Goal: Use online tool/utility: Utilize a website feature to perform a specific function

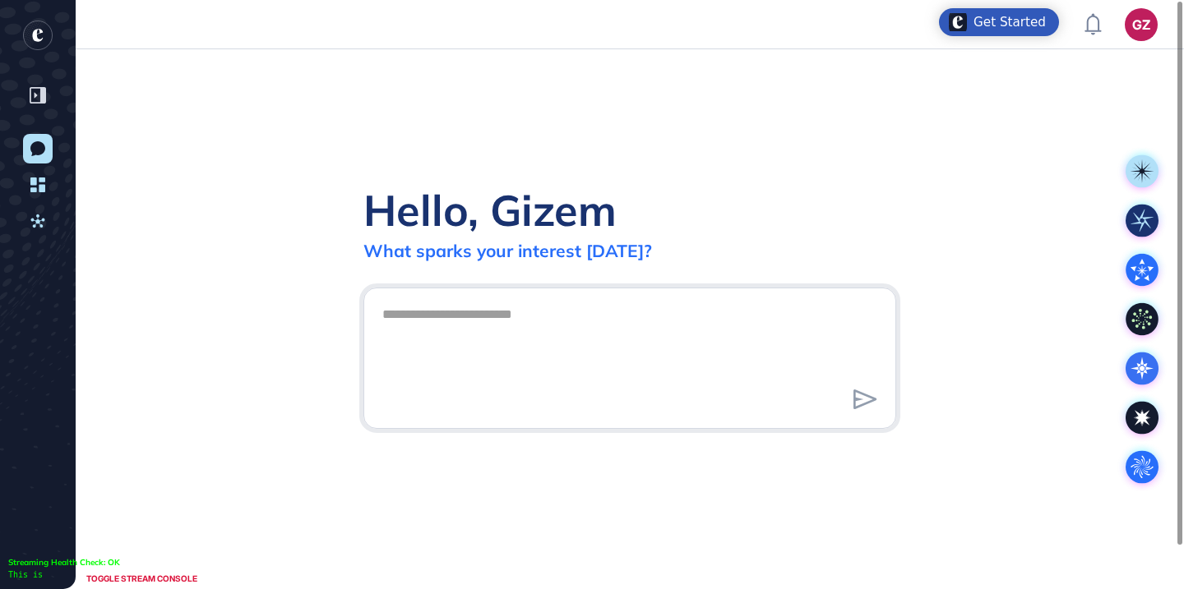
scroll to position [1, 1]
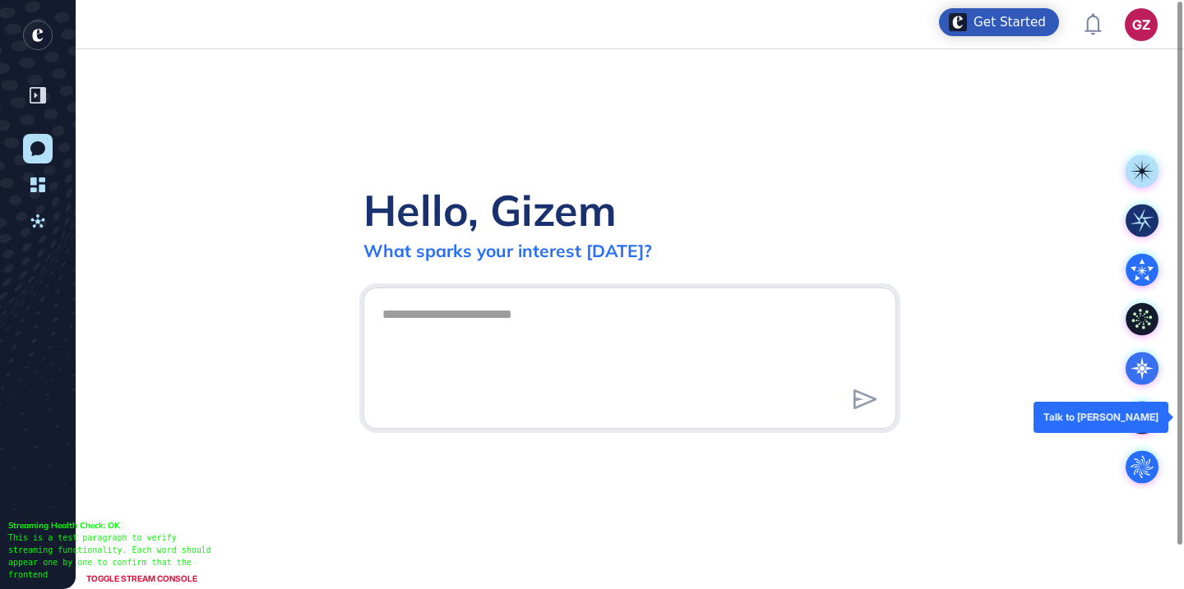
click at [1129, 404] on icon at bounding box center [1142, 417] width 33 height 33
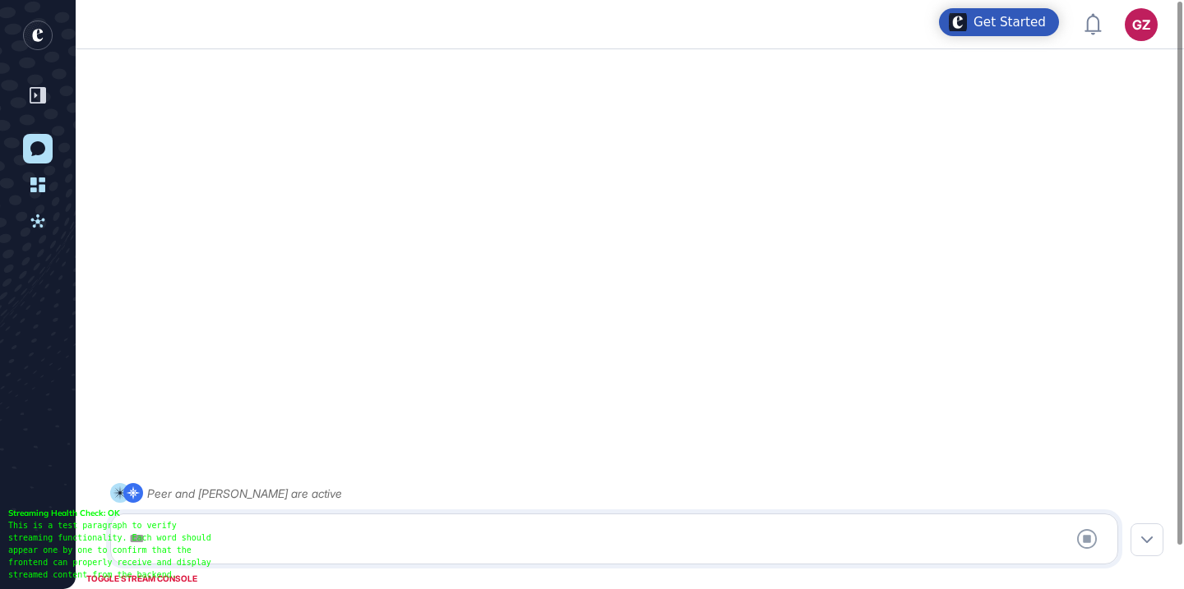
click at [635, 540] on div at bounding box center [614, 539] width 990 height 33
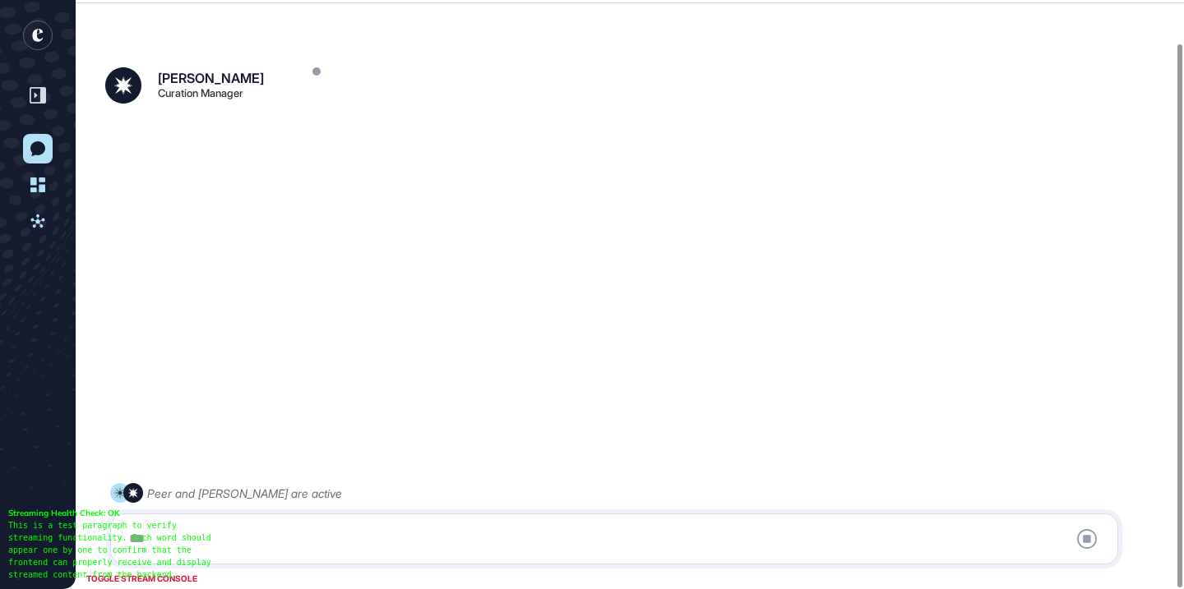
scroll to position [46, 0]
click at [634, 539] on div at bounding box center [614, 539] width 990 height 33
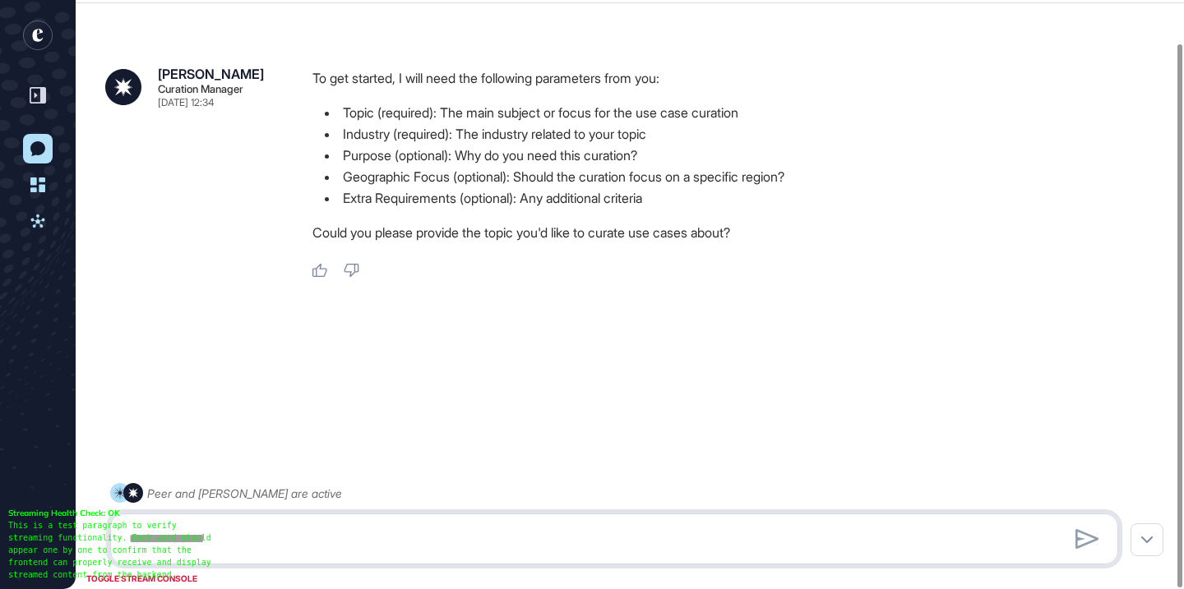
click at [574, 534] on textarea at bounding box center [614, 539] width 990 height 33
paste textarea "**********"
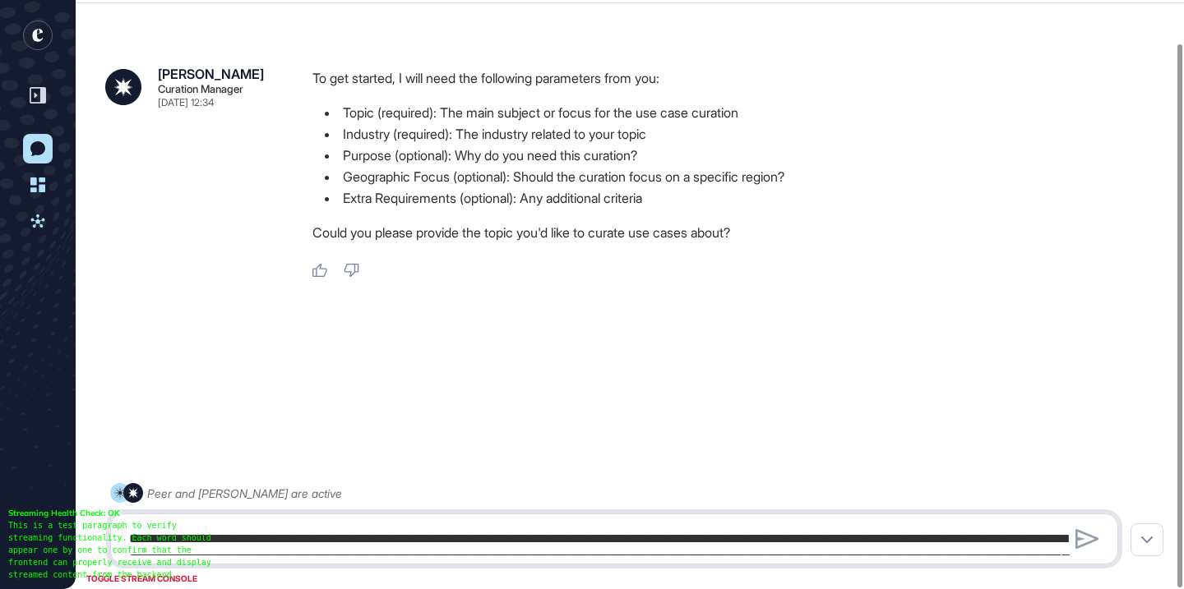
scroll to position [399, 0]
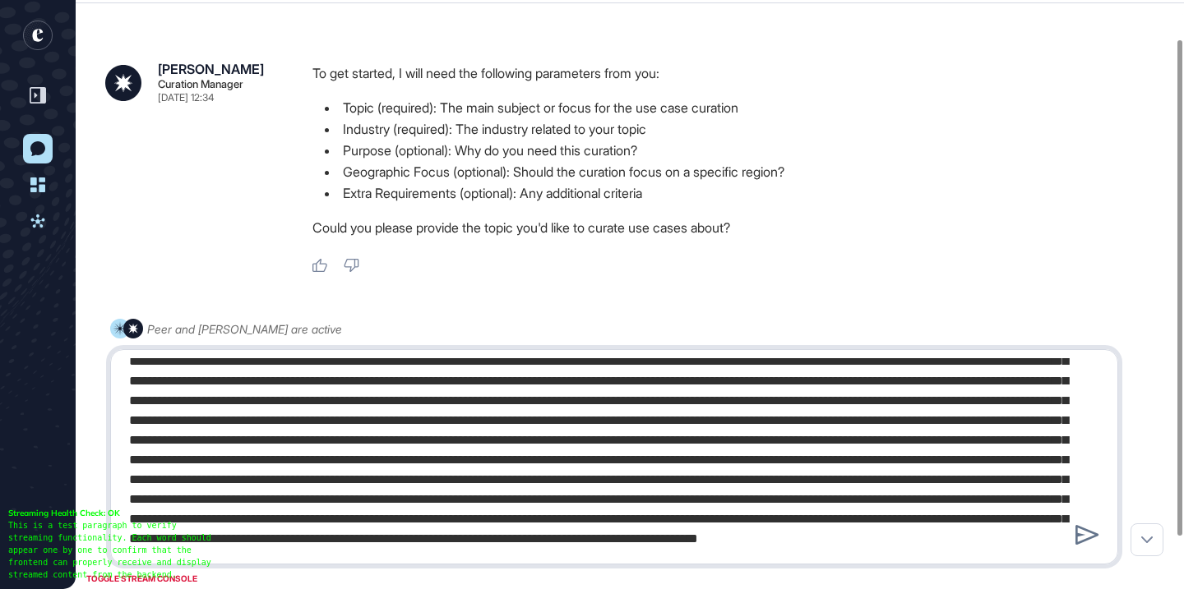
type textarea "**********"
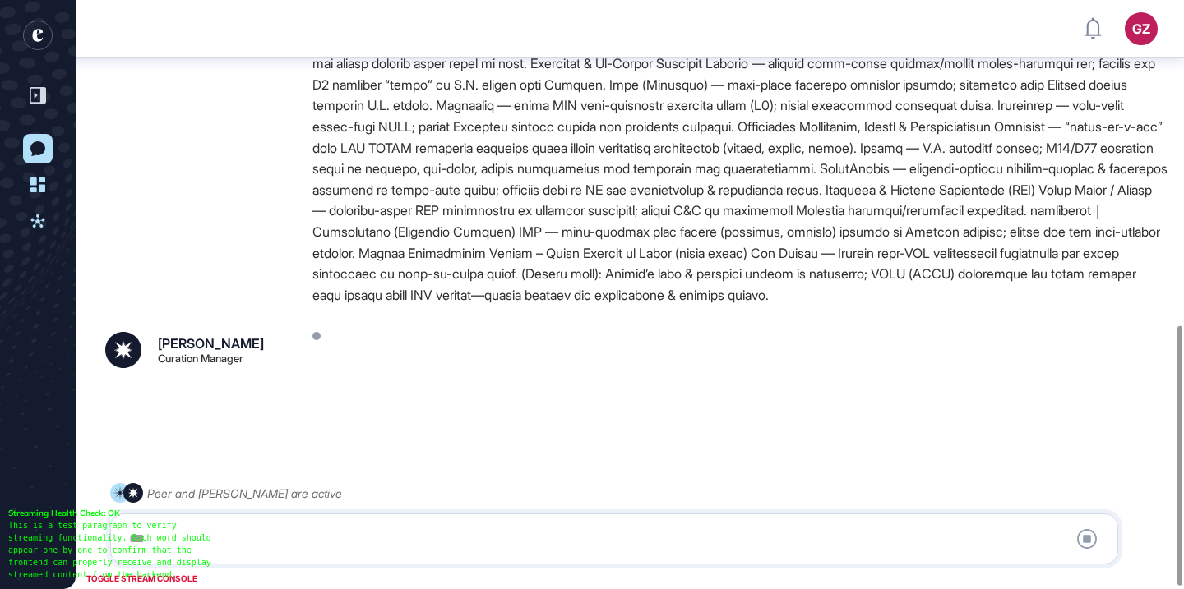
scroll to position [738, 0]
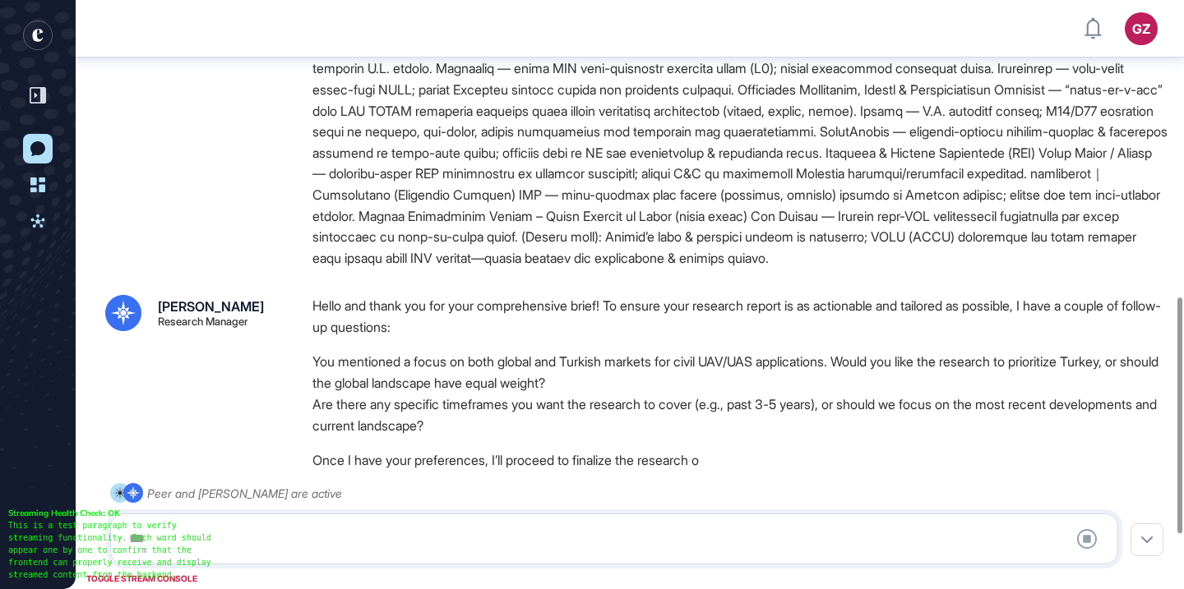
click at [571, 531] on div at bounding box center [614, 539] width 990 height 33
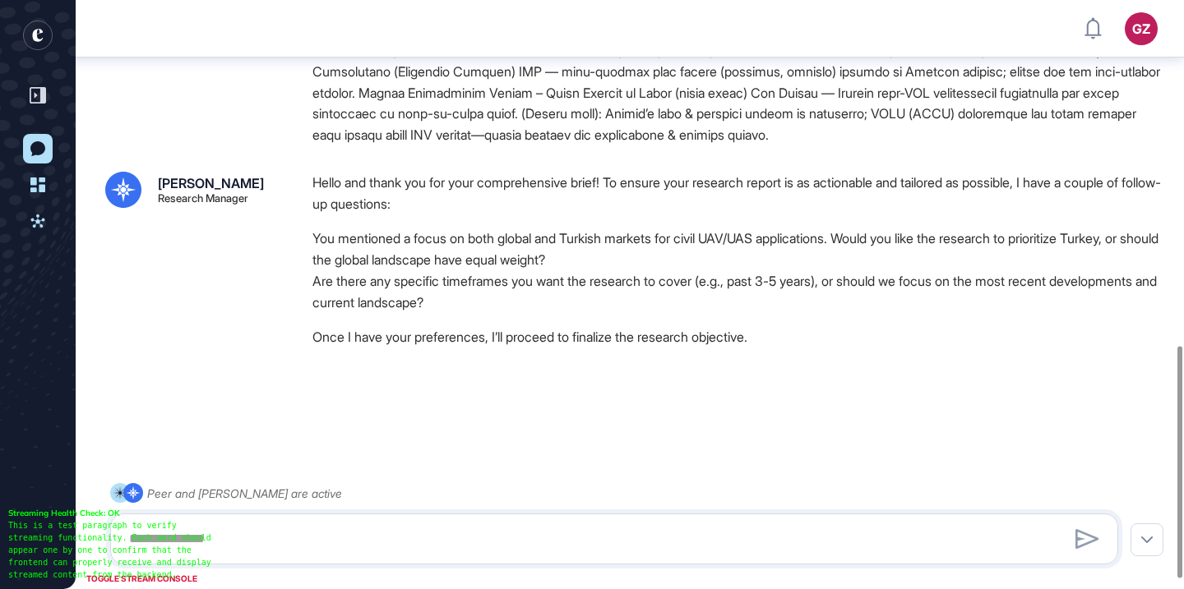
scroll to position [903, 0]
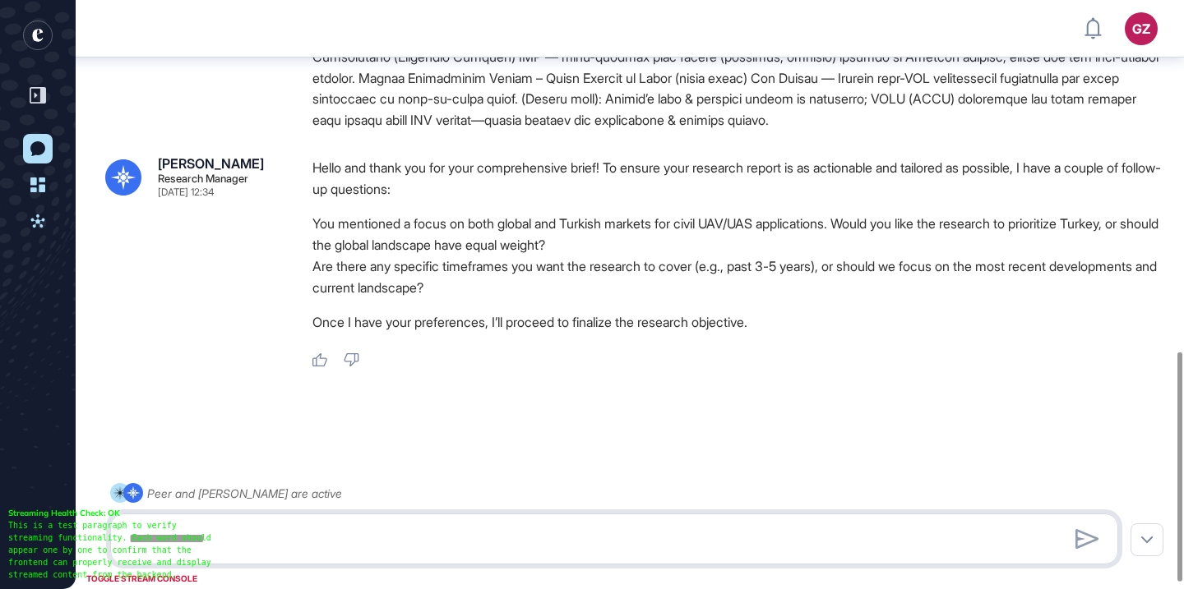
click at [505, 539] on textarea at bounding box center [614, 539] width 990 height 33
type textarea "*"
type textarea "**********"
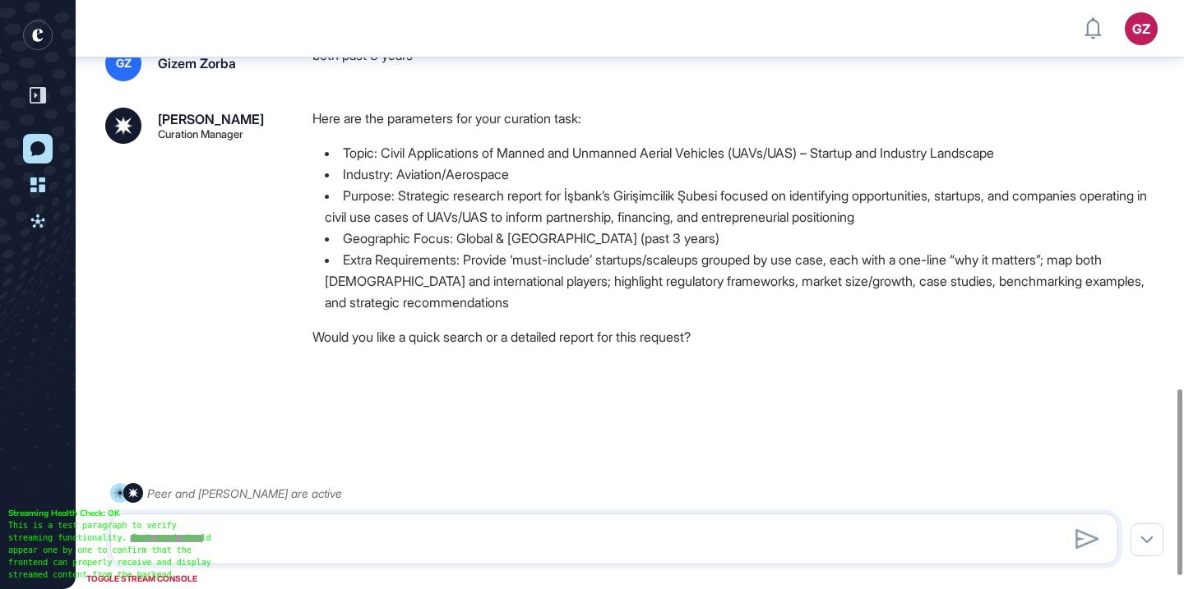
scroll to position [1268, 0]
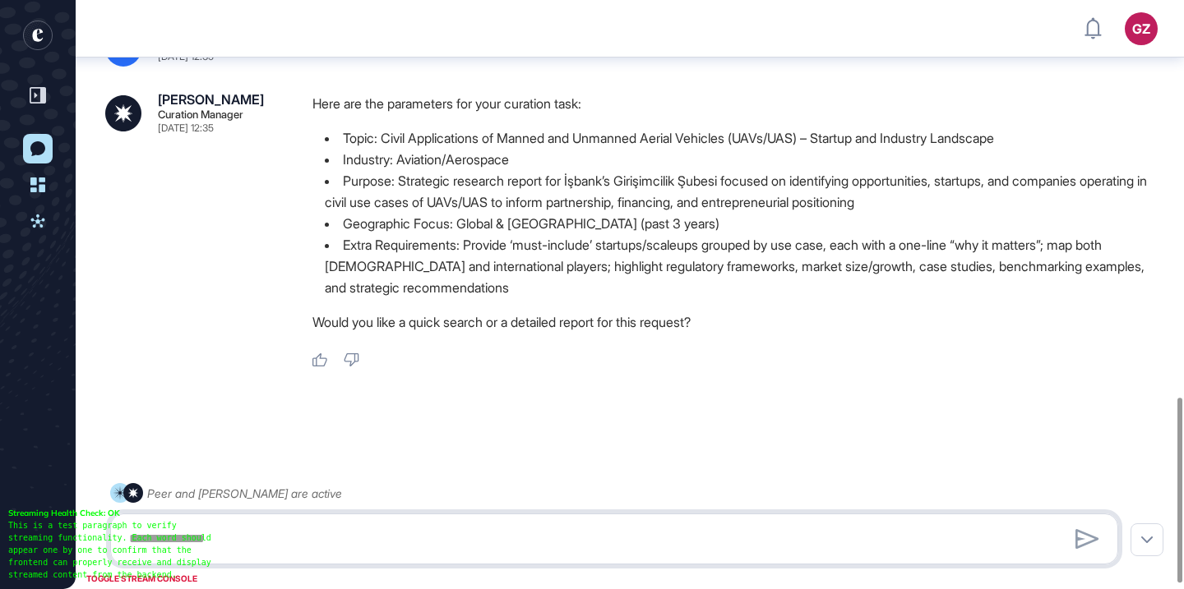
click at [547, 540] on textarea at bounding box center [614, 539] width 990 height 33
type textarea "********"
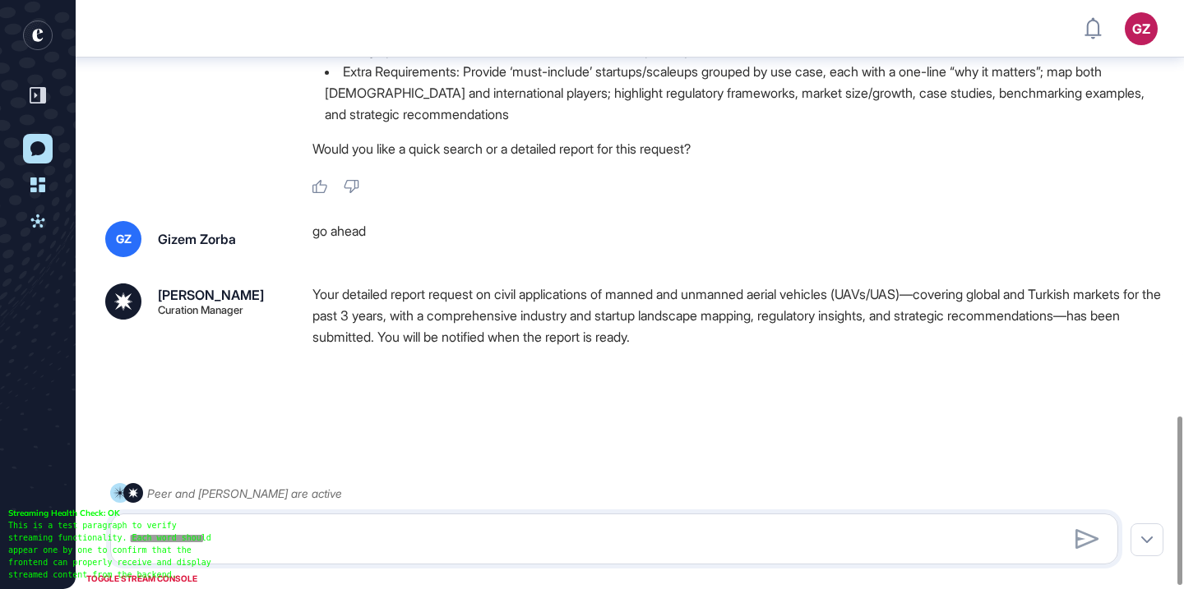
scroll to position [1456, 0]
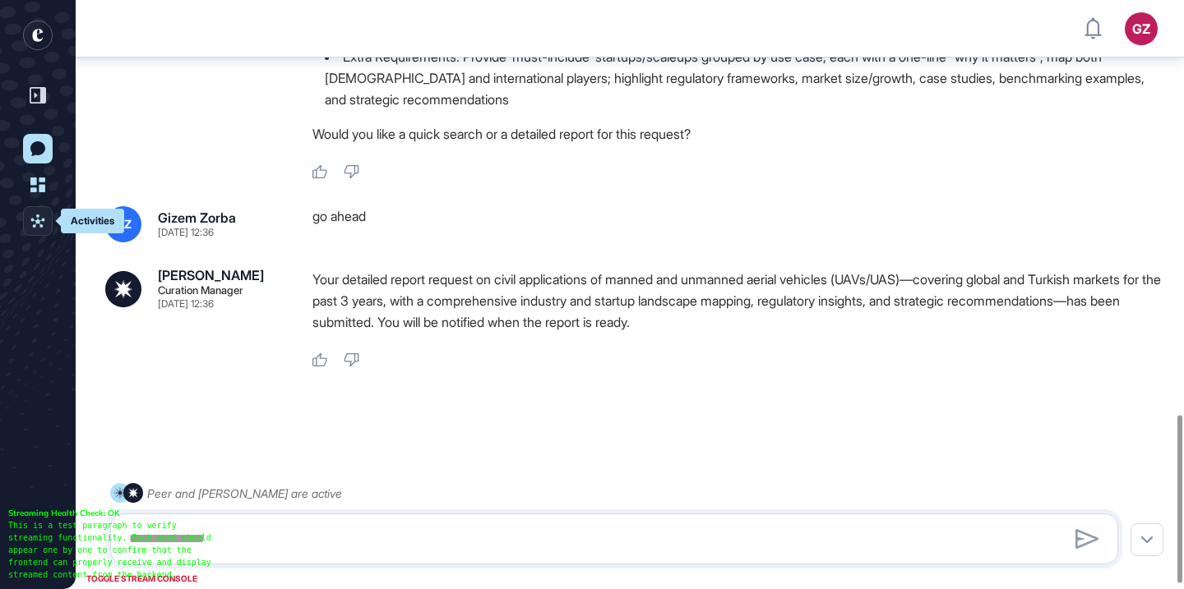
click at [39, 218] on icon at bounding box center [37, 221] width 15 height 15
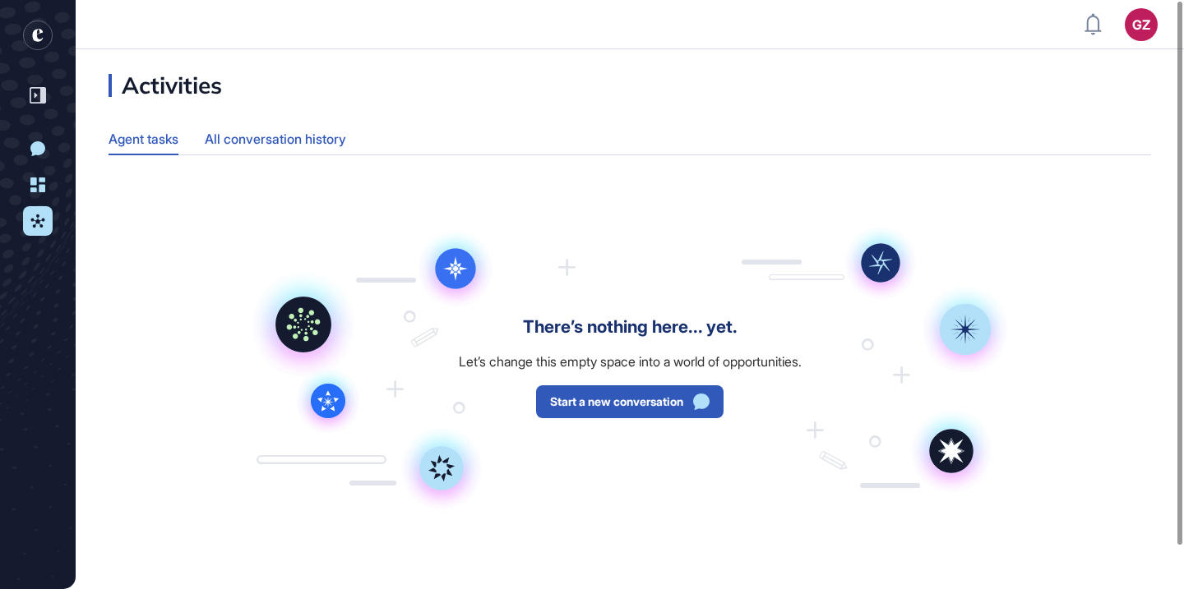
click at [243, 142] on div "All conversation history" at bounding box center [275, 139] width 141 height 32
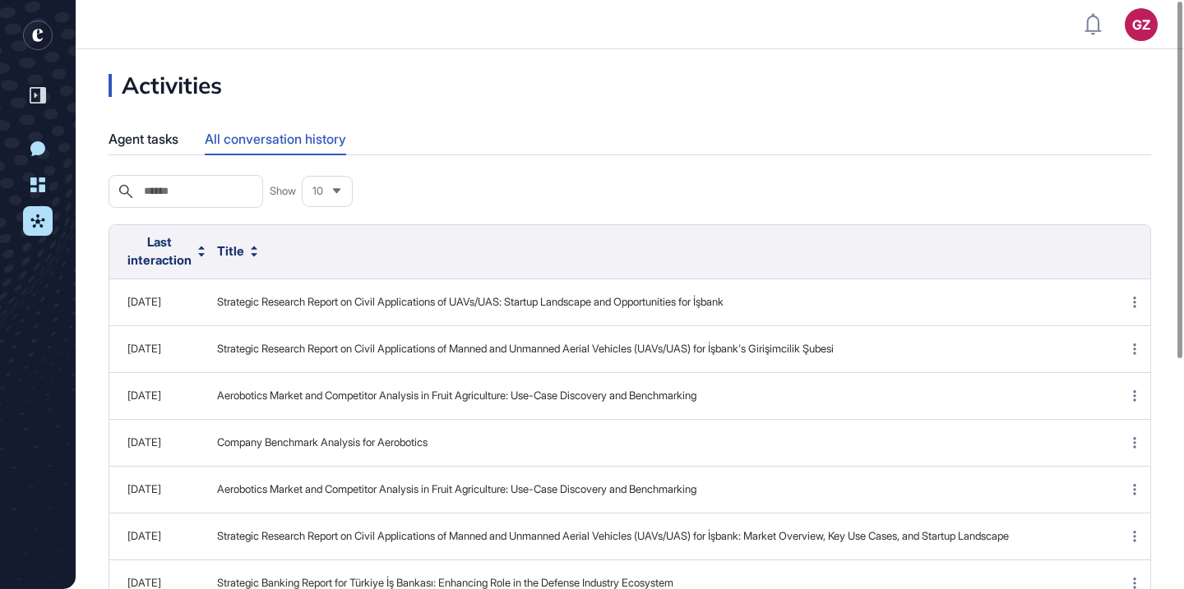
click at [42, 214] on icon at bounding box center [37, 221] width 15 height 15
click at [42, 226] on icon at bounding box center [37, 221] width 14 height 13
click at [132, 126] on div "Agent tasks" at bounding box center [144, 139] width 70 height 32
